Goal: Find specific page/section: Find specific page/section

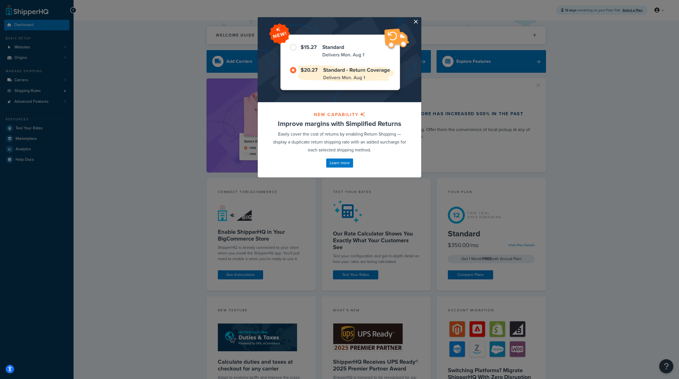
click at [420, 19] on button "button" at bounding box center [420, 17] width 1 height 1
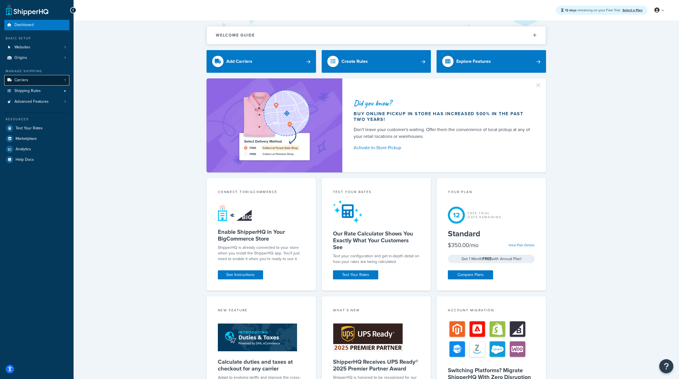
click at [28, 81] on link "Carriers 1" at bounding box center [36, 80] width 65 height 10
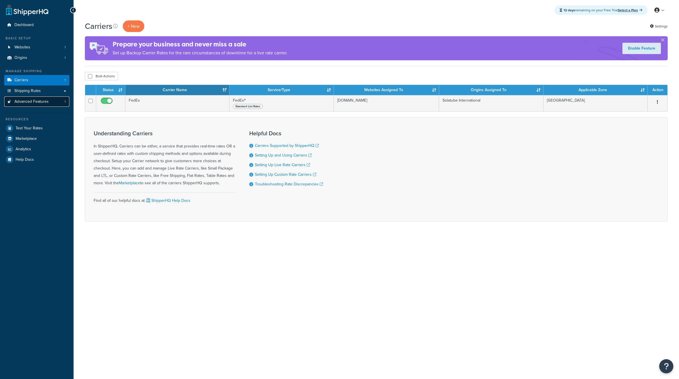
click at [39, 103] on span "Advanced Features" at bounding box center [31, 101] width 34 height 5
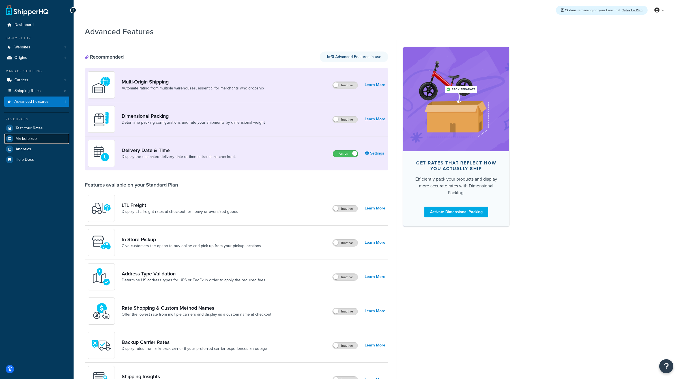
click at [39, 137] on link "Marketplace" at bounding box center [36, 139] width 65 height 10
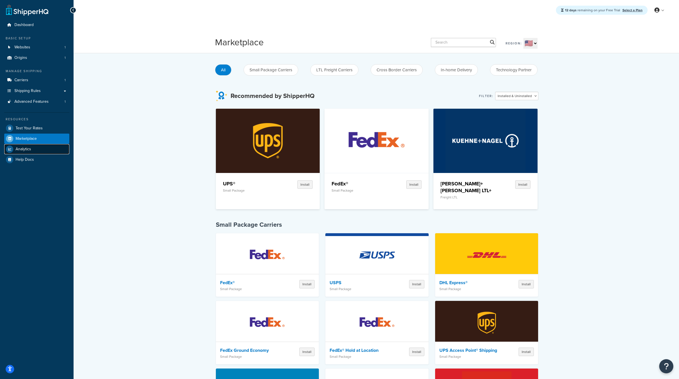
click at [39, 148] on link "Analytics" at bounding box center [36, 149] width 65 height 10
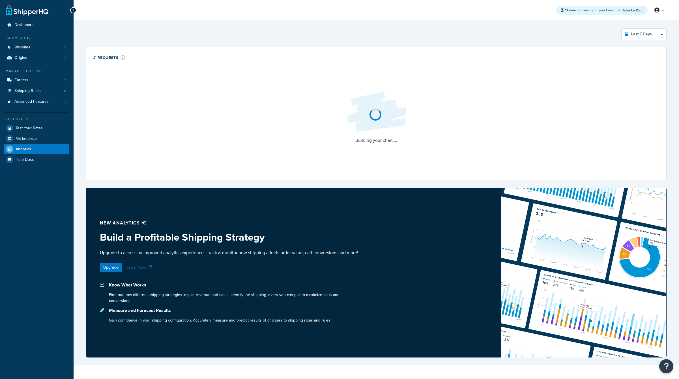
select select "last_7_days"
